Goal: Transaction & Acquisition: Download file/media

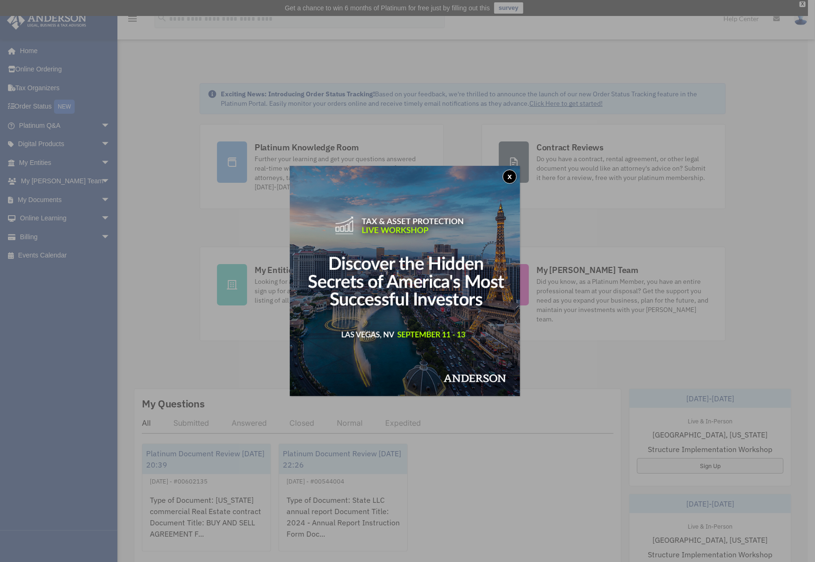
click at [512, 174] on button "x" at bounding box center [510, 177] width 14 height 14
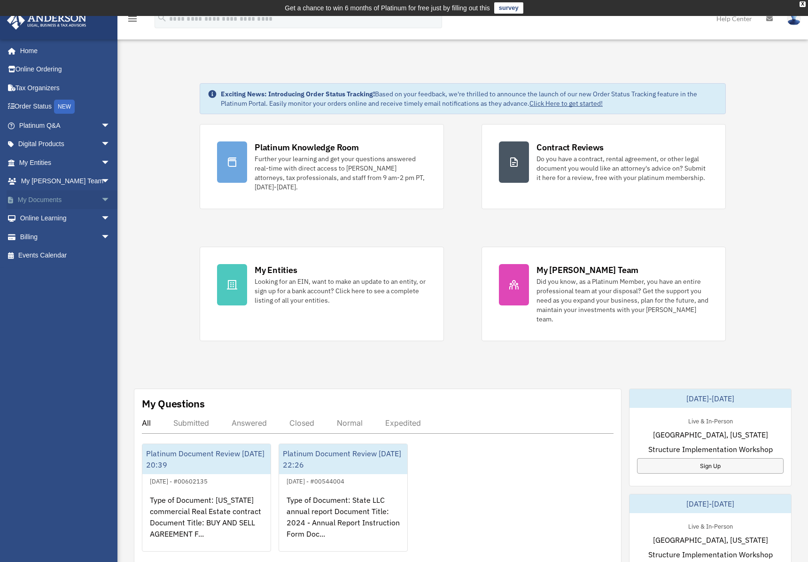
click at [42, 196] on link "My Documents arrow_drop_down" at bounding box center [66, 199] width 118 height 19
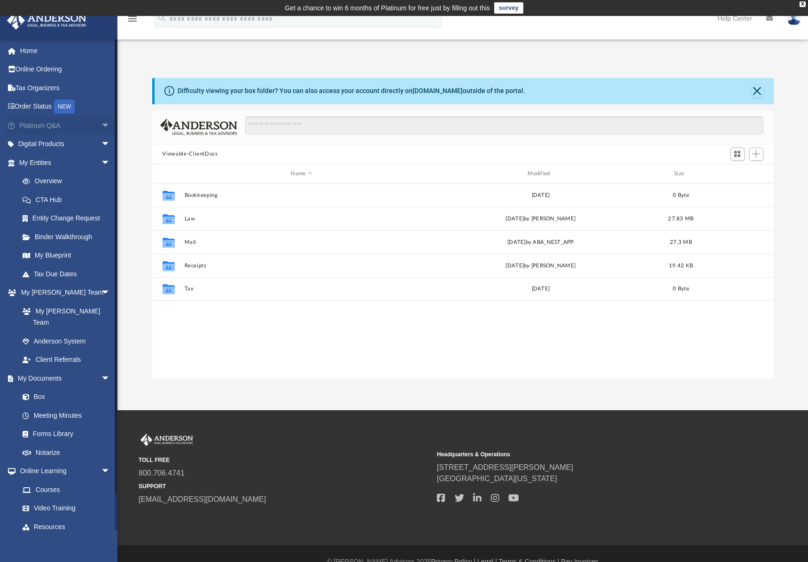
scroll to position [206, 614]
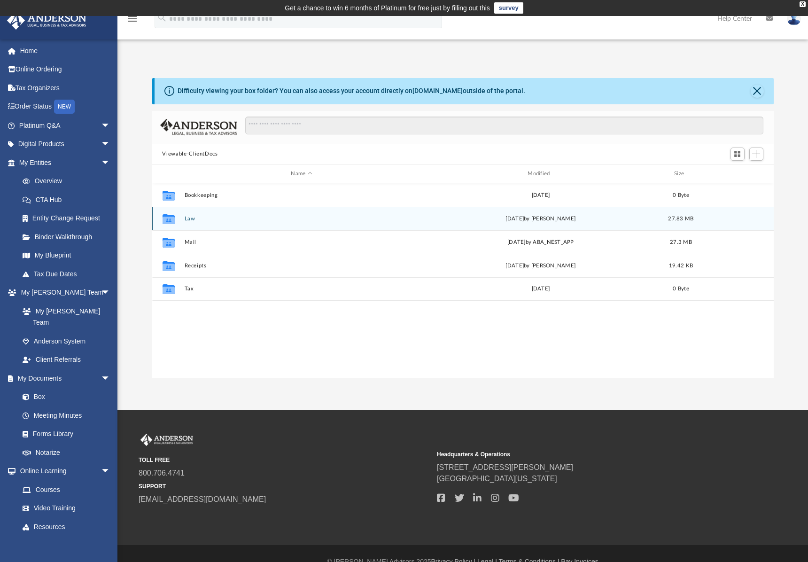
click at [191, 219] on button "Law" at bounding box center [301, 219] width 235 height 6
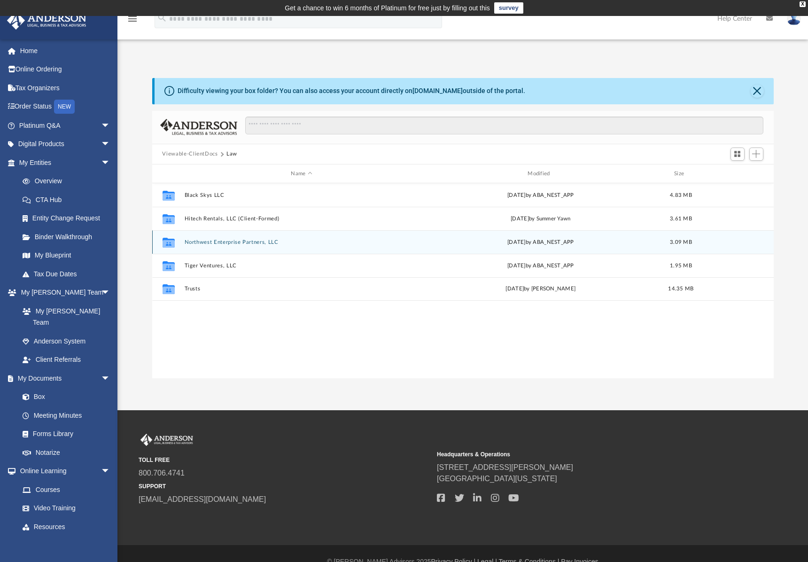
click at [204, 243] on button "Northwest Enterprise Partners, LLC" at bounding box center [301, 242] width 235 height 6
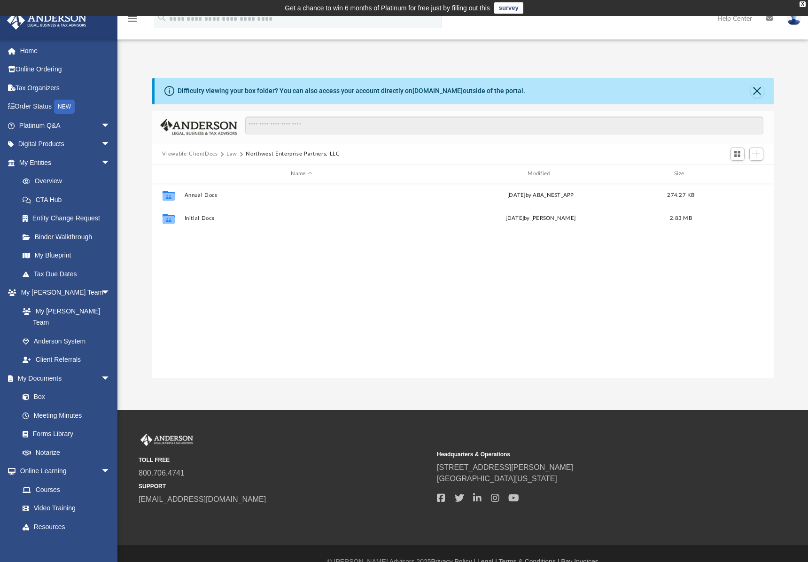
click at [231, 152] on button "Law" at bounding box center [232, 154] width 11 height 8
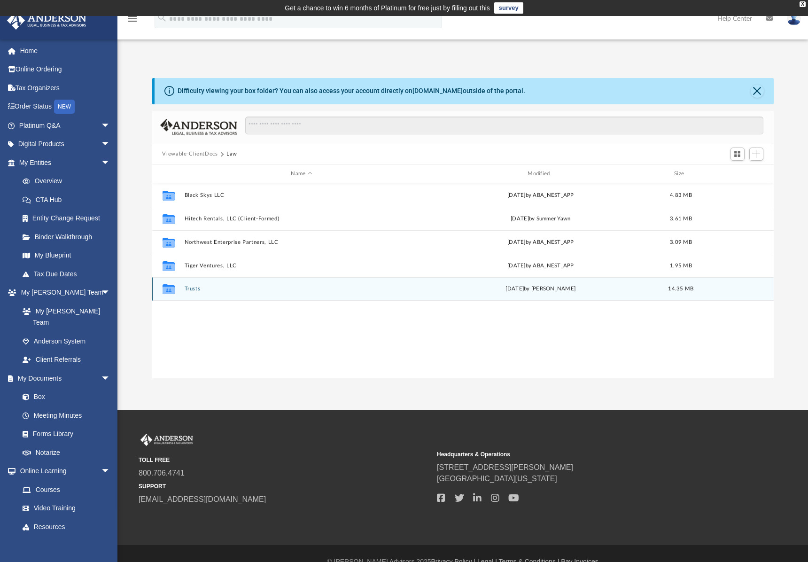
click at [194, 287] on button "Trusts" at bounding box center [301, 289] width 235 height 6
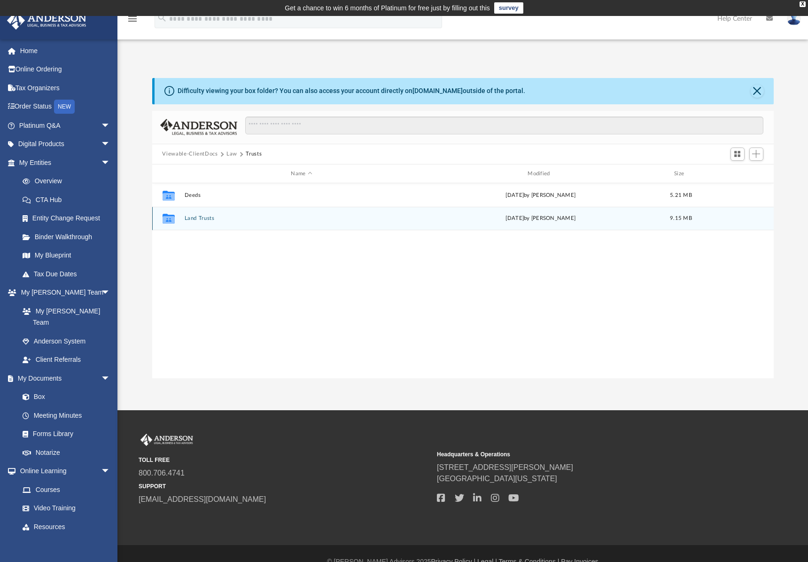
click at [196, 217] on button "Land Trusts" at bounding box center [301, 219] width 235 height 6
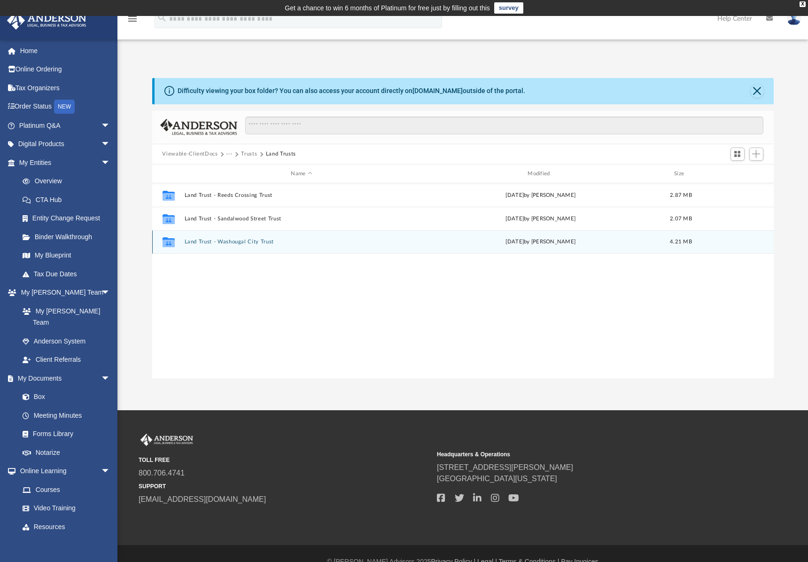
click at [229, 242] on button "Land Trust - Washougal City Trust" at bounding box center [301, 242] width 235 height 6
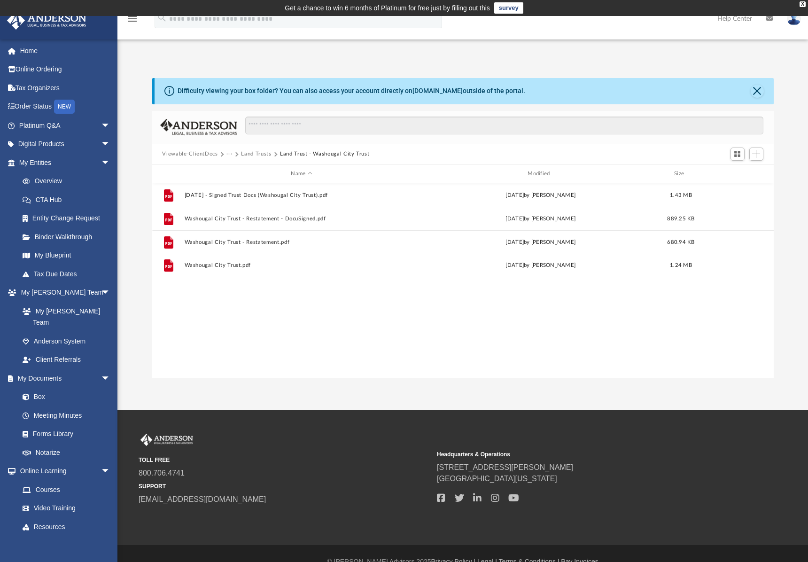
click at [301, 322] on div "File [DATE] - Signed Trust Docs (Washougal City Trust).pdf [DATE] by [PERSON_NA…" at bounding box center [463, 280] width 622 height 195
click at [318, 352] on div "File [DATE] - Signed Trust Docs (Washougal City Trust).pdf [DATE] by [PERSON_NA…" at bounding box center [463, 280] width 622 height 195
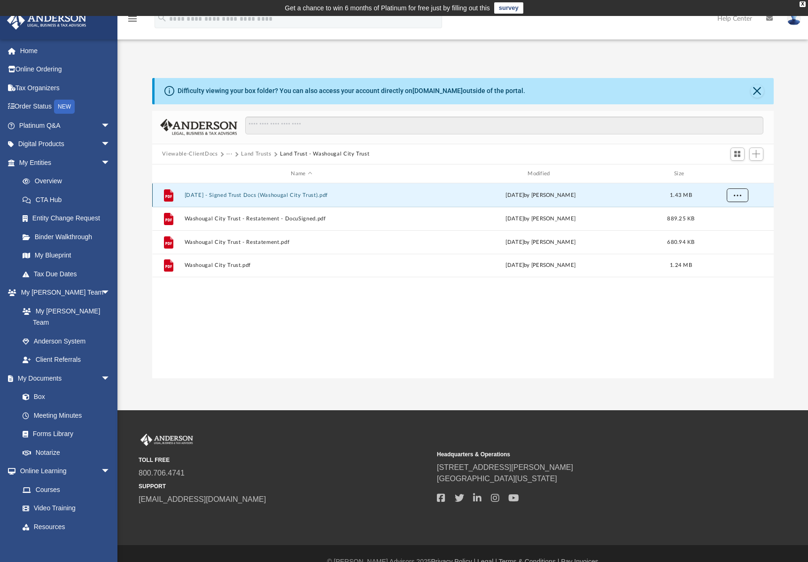
click at [737, 196] on span "More options" at bounding box center [738, 195] width 8 height 5
click at [723, 228] on li "Download" at bounding box center [728, 229] width 27 height 10
click at [608, 342] on div "File [DATE] - Signed Trust Docs (Washougal City Trust).pdf [DATE] by [PERSON_NA…" at bounding box center [463, 280] width 622 height 195
